Goal: Navigation & Orientation: Find specific page/section

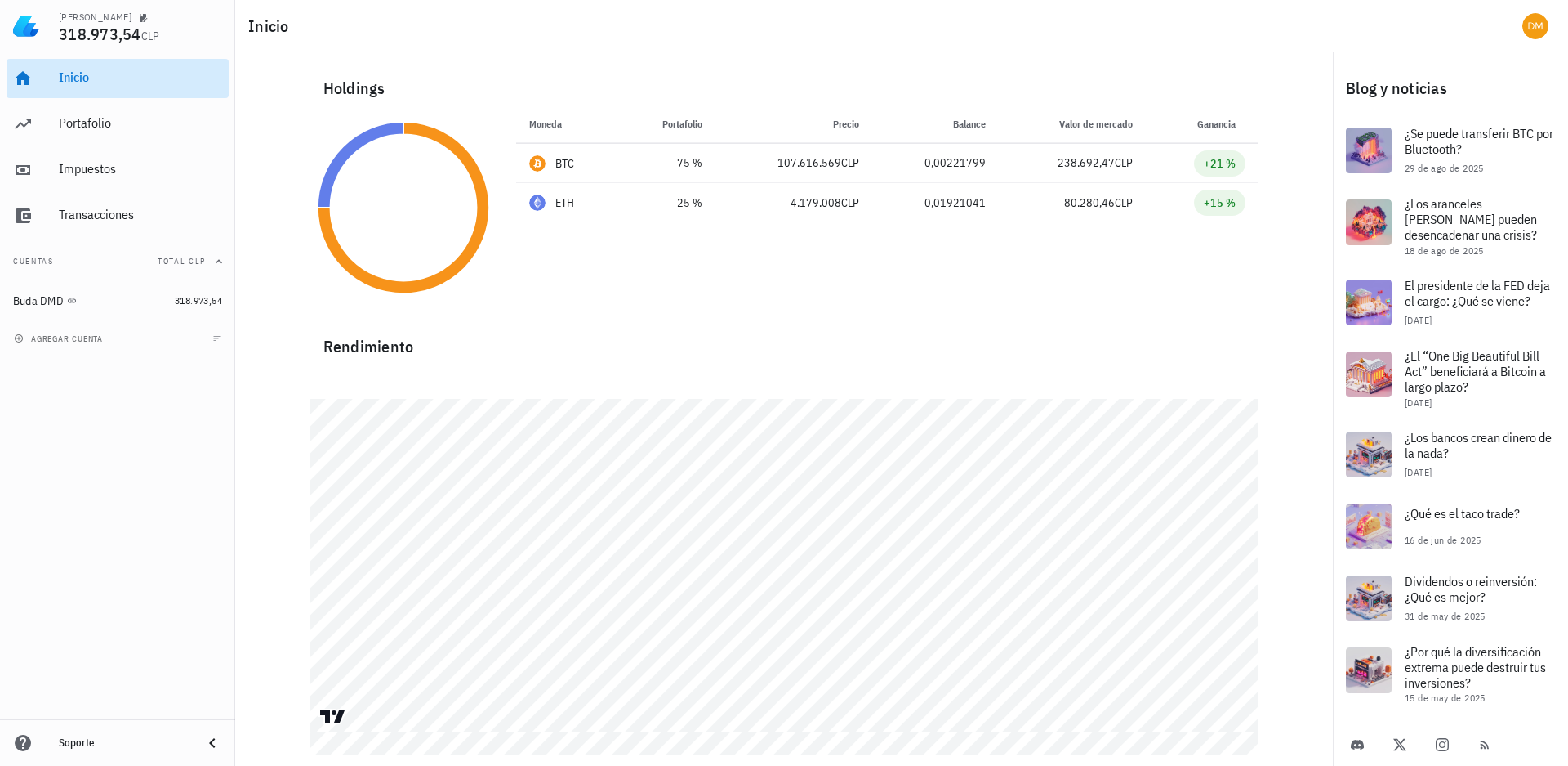
click at [80, 83] on div "Inicio" at bounding box center [140, 77] width 164 height 15
